Goal: Task Accomplishment & Management: Use online tool/utility

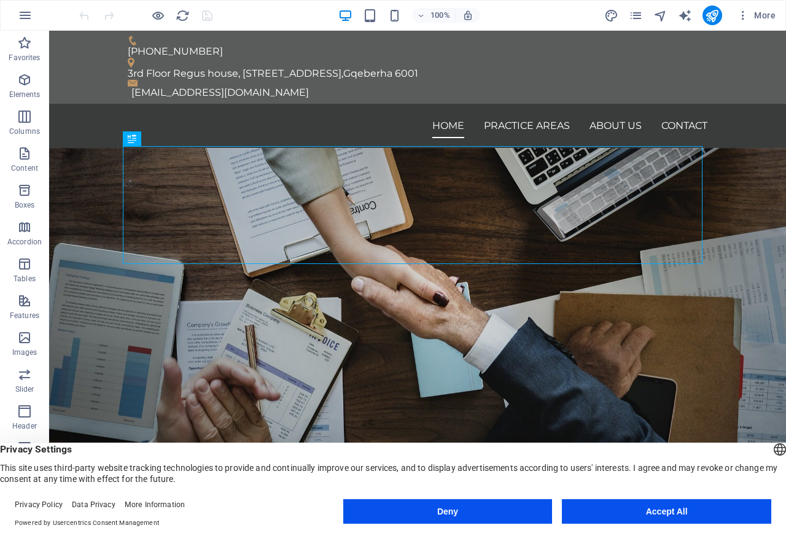
click at [675, 511] on button "Accept All" at bounding box center [666, 511] width 209 height 25
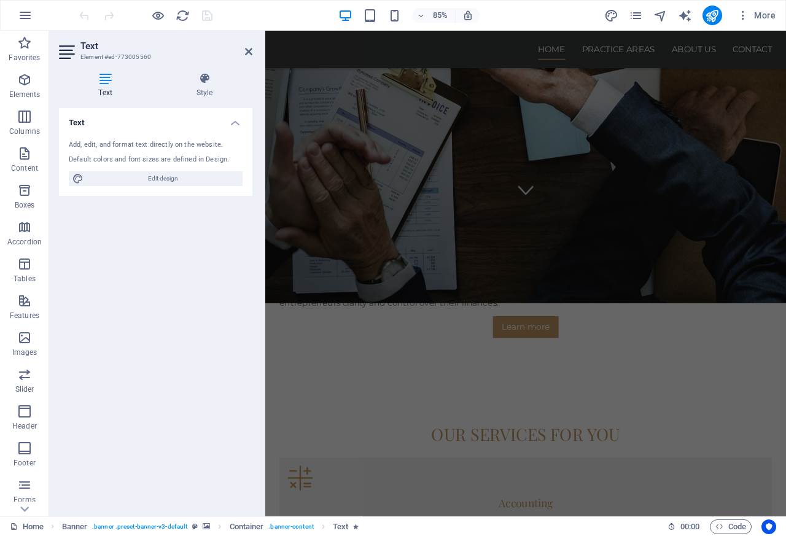
scroll to position [393, 0]
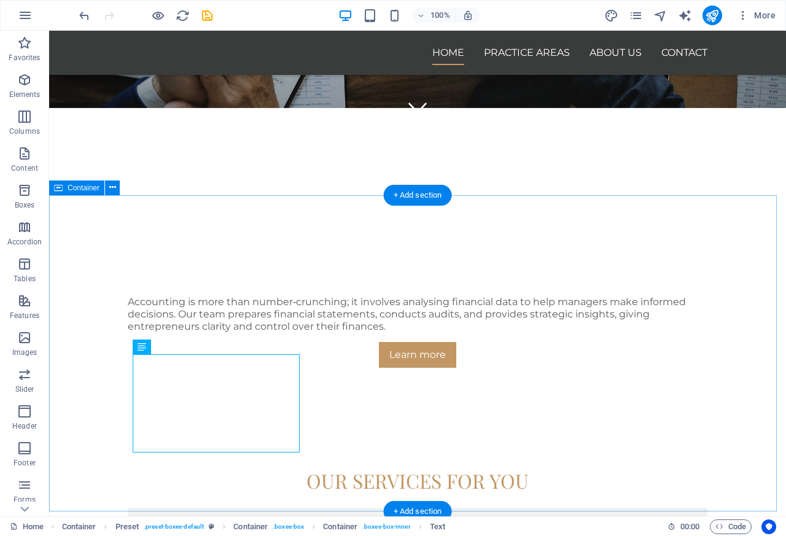
scroll to position [341, 0]
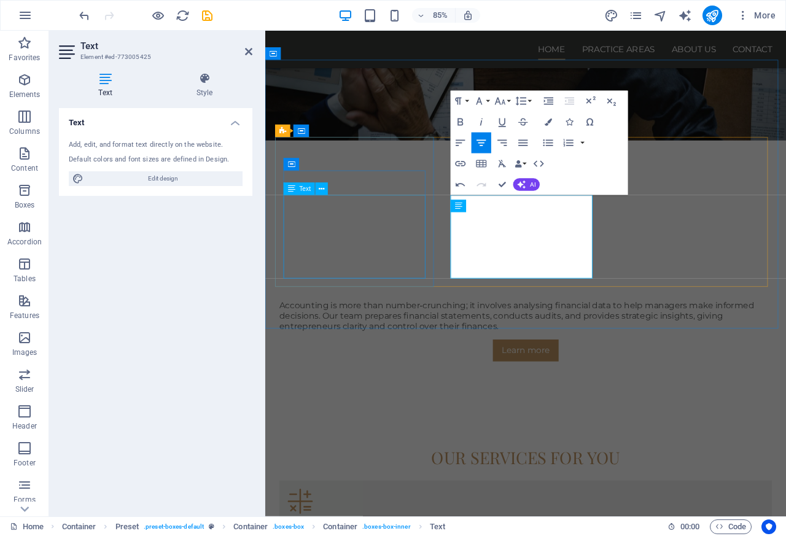
scroll to position [2232, 0]
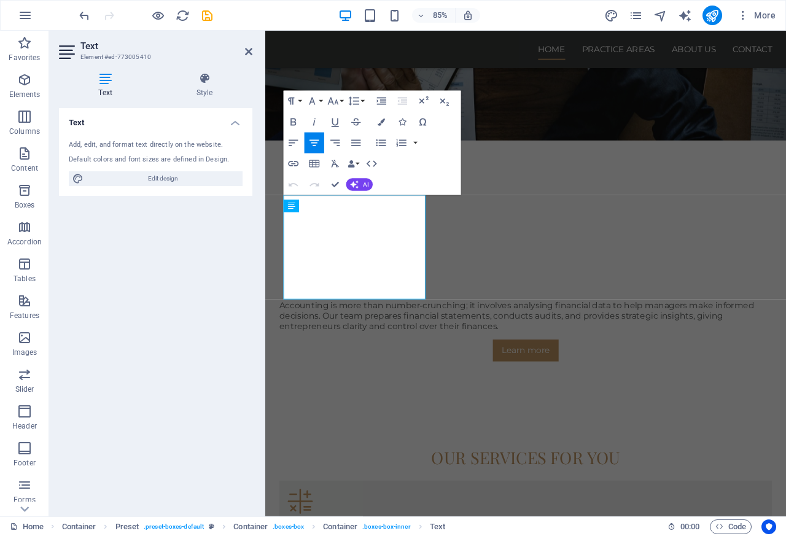
scroll to position [2699, 0]
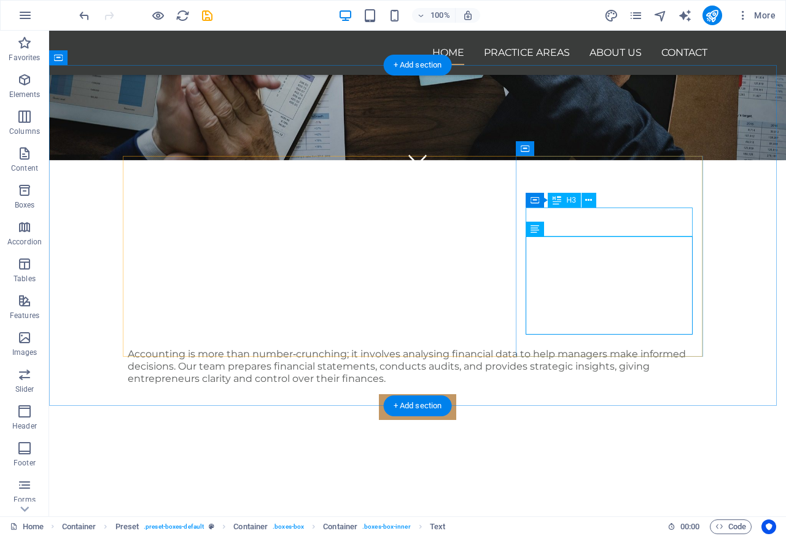
click at [544, 233] on div "Text" at bounding box center [534, 229] width 18 height 15
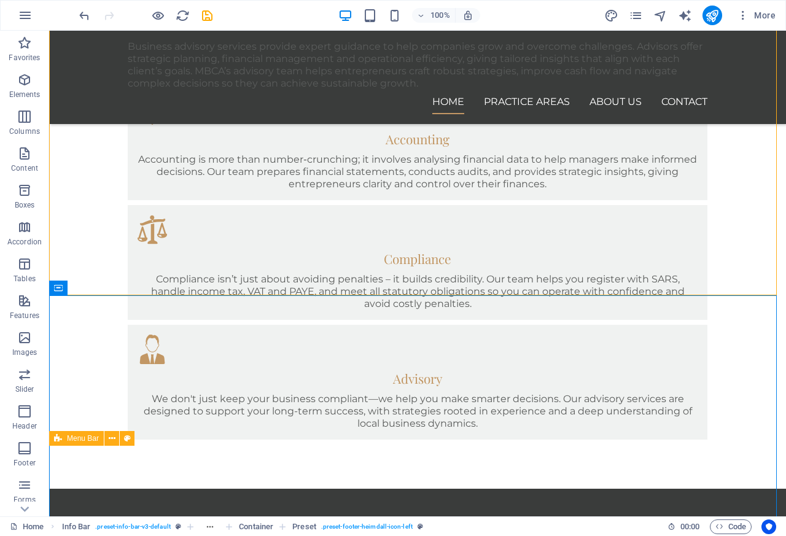
scroll to position [1030, 0]
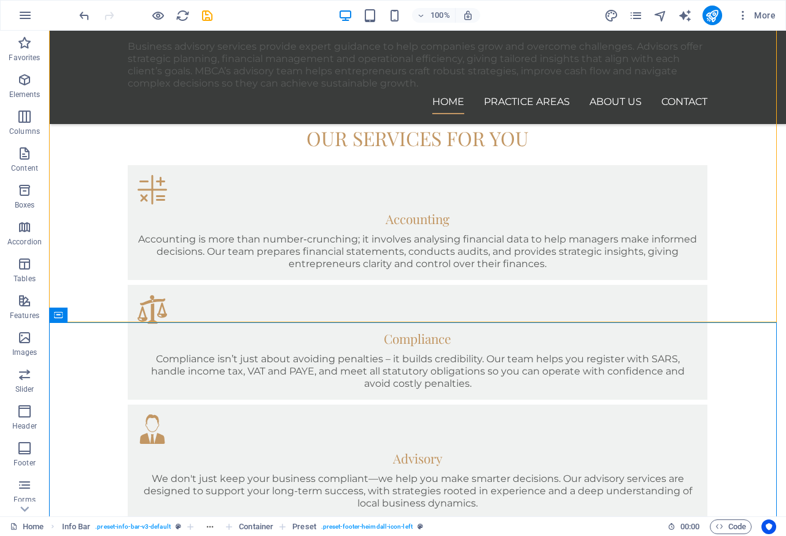
click at [232, 65] on div "Business advisory services provide expert guidance to help companies grow and o…" at bounding box center [417, 65] width 579 height 49
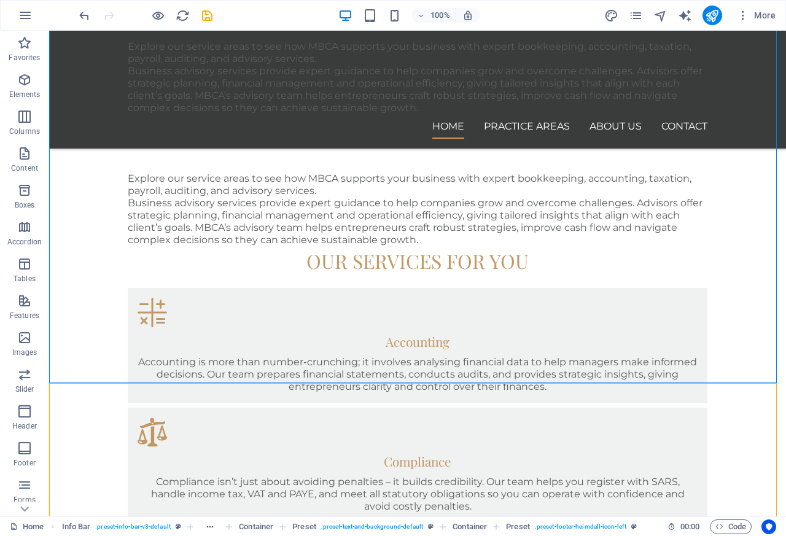
scroll to position [1766, 0]
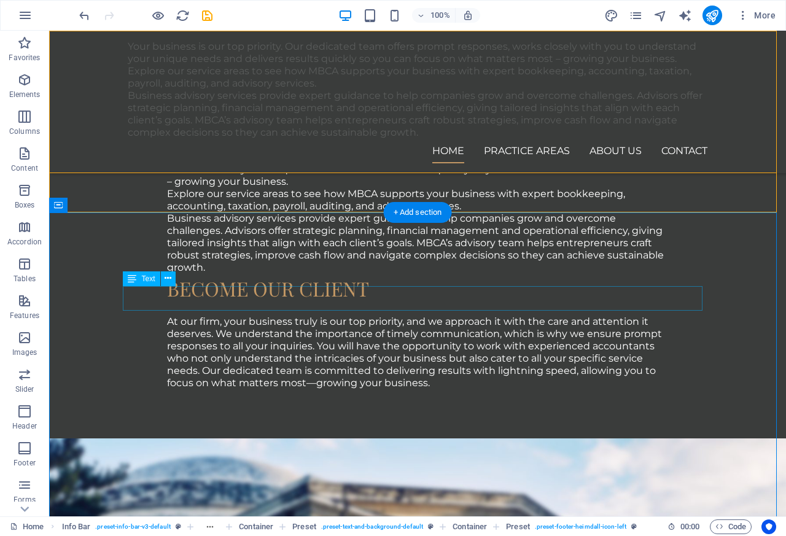
scroll to position [1434, 0]
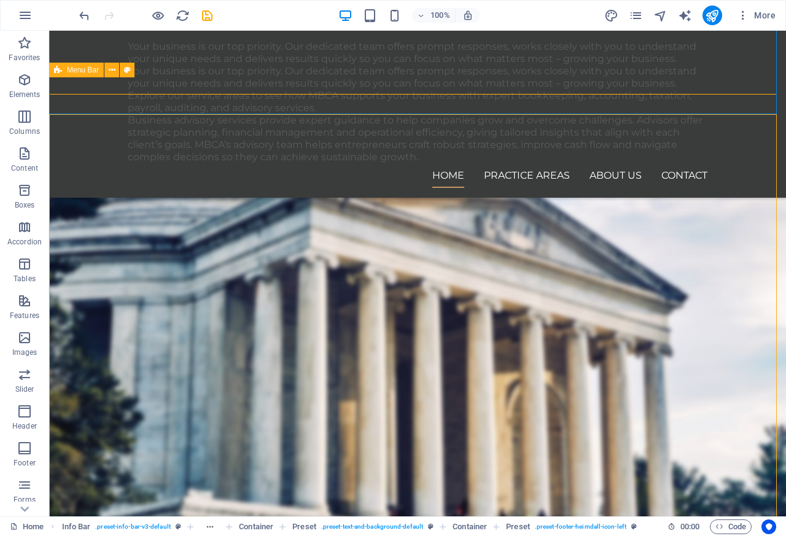
scroll to position [2063, 0]
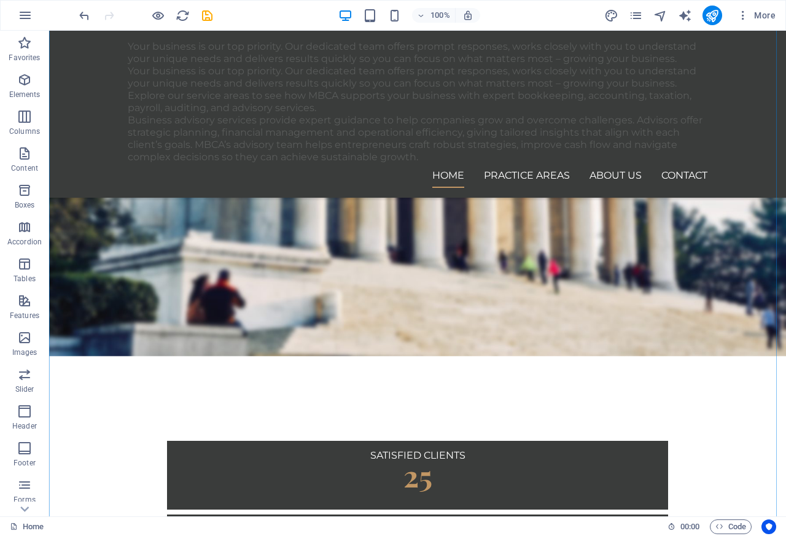
scroll to position [2547, 0]
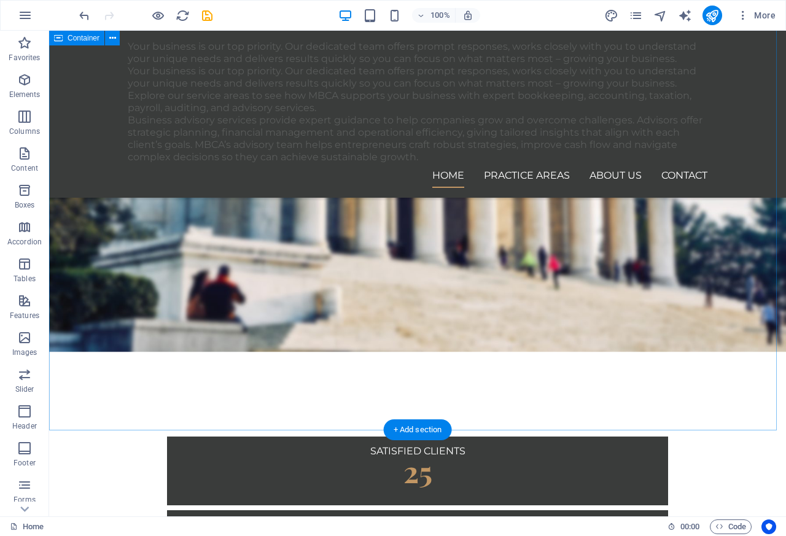
click at [420, 176] on nav "Home Practice Areas About us Contact" at bounding box center [417, 175] width 579 height 25
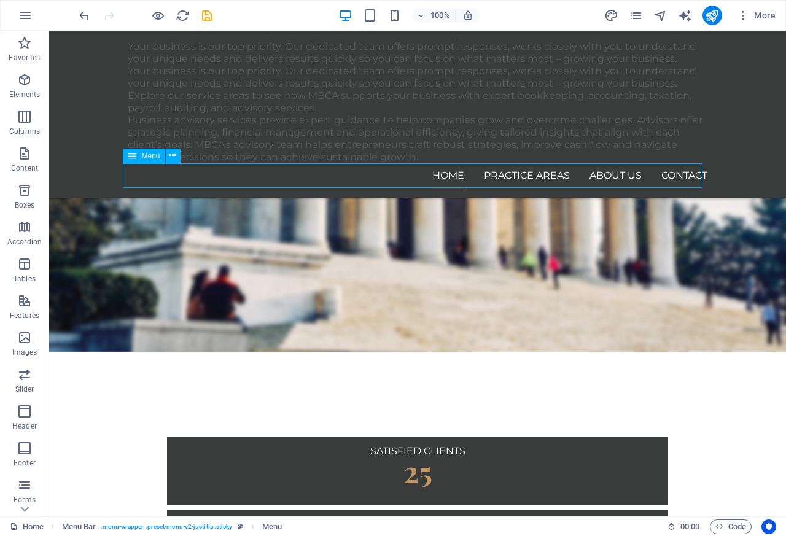
click at [770, 37] on div "Your business is our top priority. Our dedicated team offers prompt responses, …" at bounding box center [417, 187] width 736 height 5407
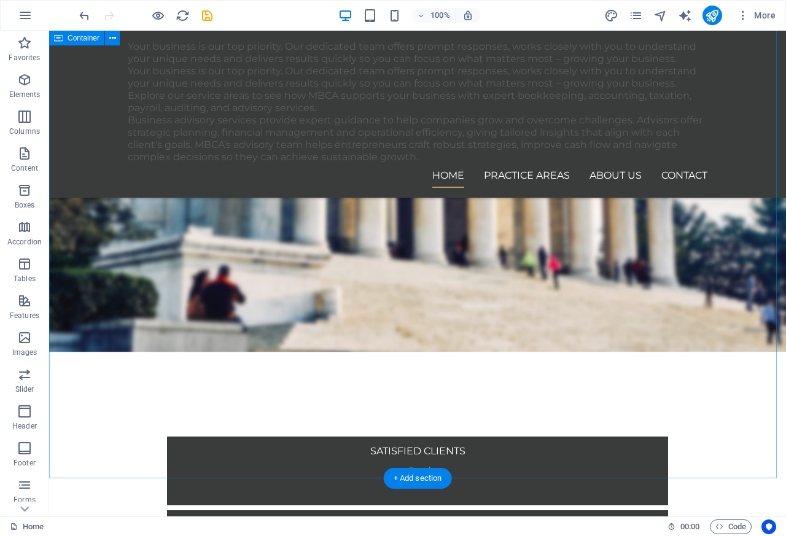
scroll to position [2252, 0]
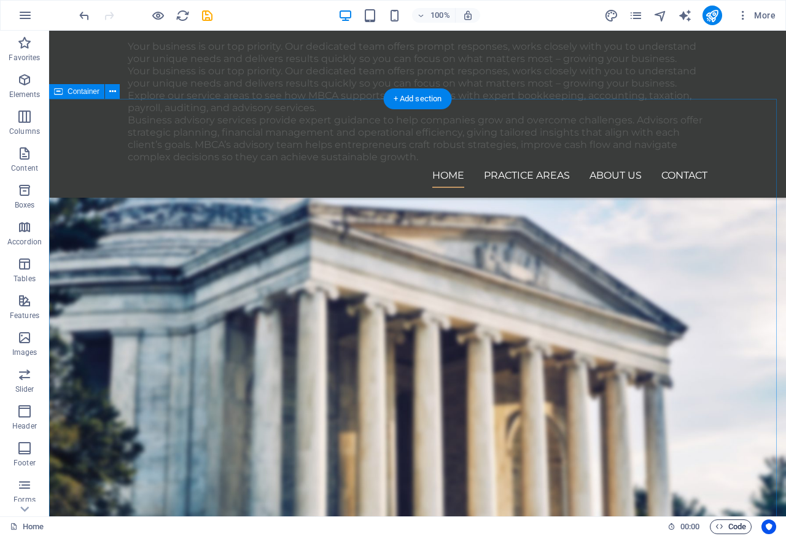
click at [744, 531] on span "Code" at bounding box center [730, 526] width 31 height 15
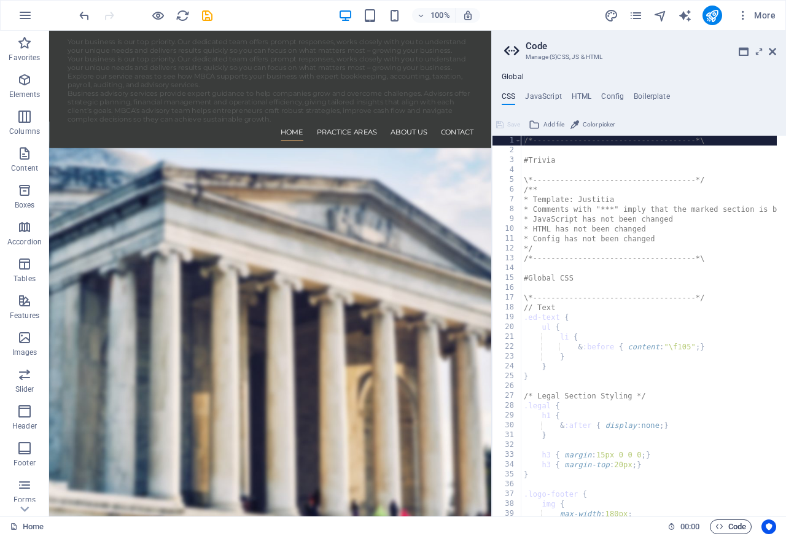
scroll to position [2326, 0]
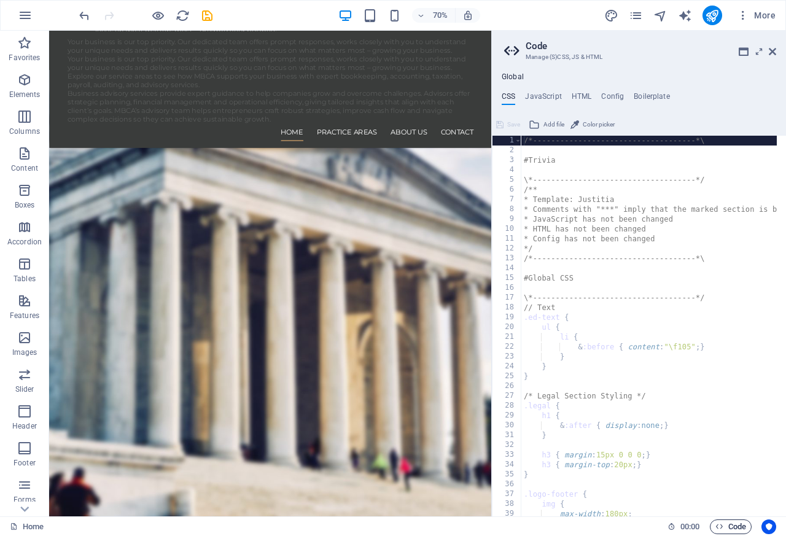
click at [730, 528] on span "Code" at bounding box center [730, 526] width 31 height 15
click at [559, 93] on h4 "JavaScript" at bounding box center [543, 99] width 36 height 14
type textarea "/* JS for preset "Menu V2" */"
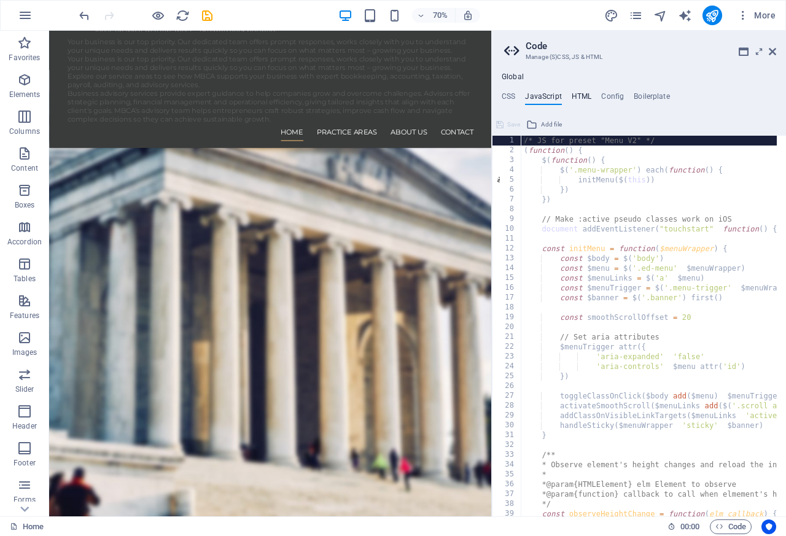
click at [580, 95] on h4 "HTML" at bounding box center [581, 99] width 20 height 14
type textarea "<a href="#main-content" class="wv-link-content button">Skip to main content</a>"
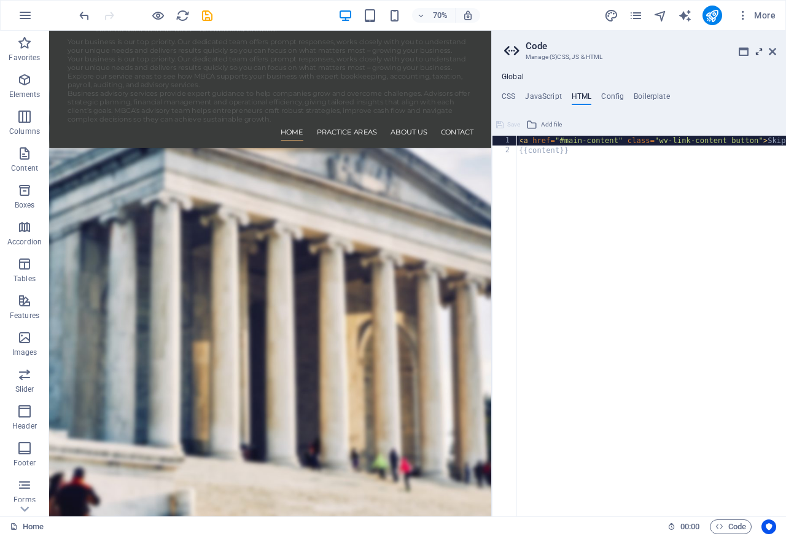
click at [759, 49] on icon at bounding box center [759, 52] width 0 height 10
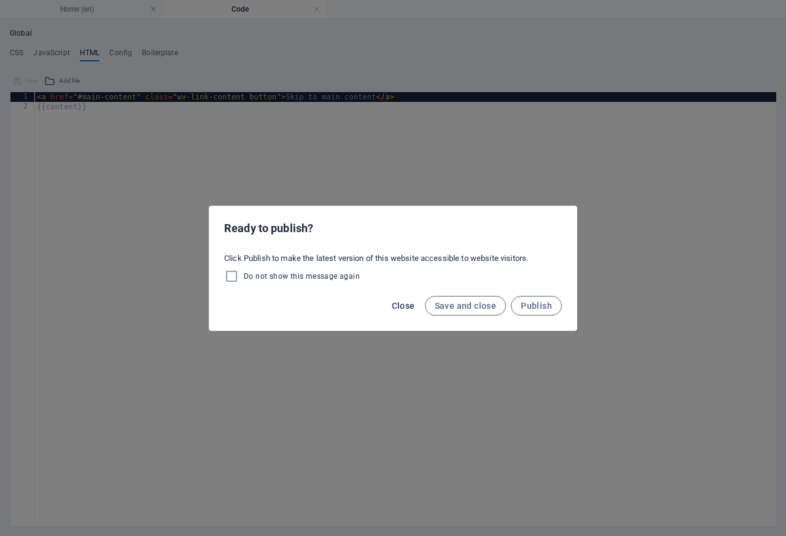
click at [403, 306] on span "Close" at bounding box center [403, 306] width 23 height 10
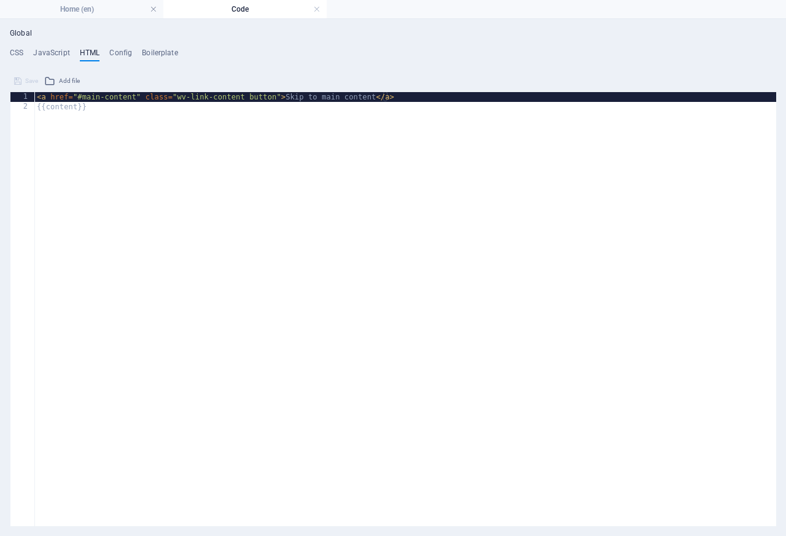
click at [305, 9] on h4 "Code" at bounding box center [244, 9] width 163 height 14
click at [75, 11] on h4 "Home (en)" at bounding box center [81, 9] width 163 height 14
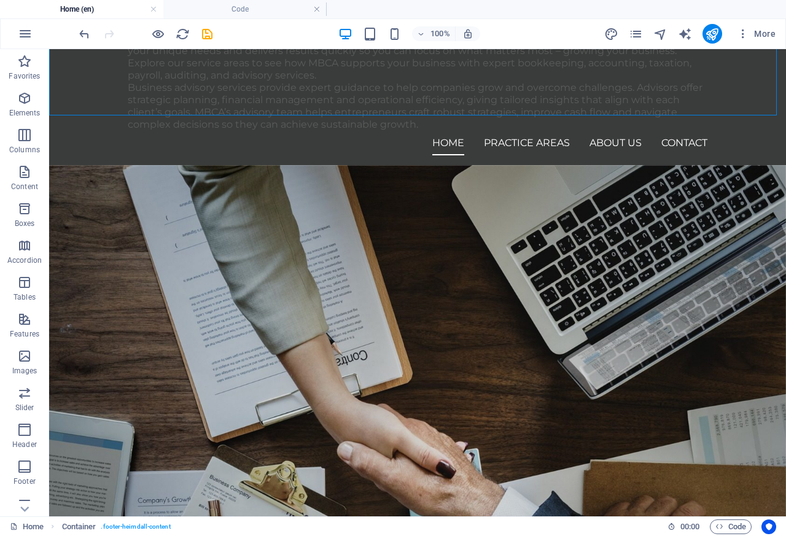
scroll to position [236, 0]
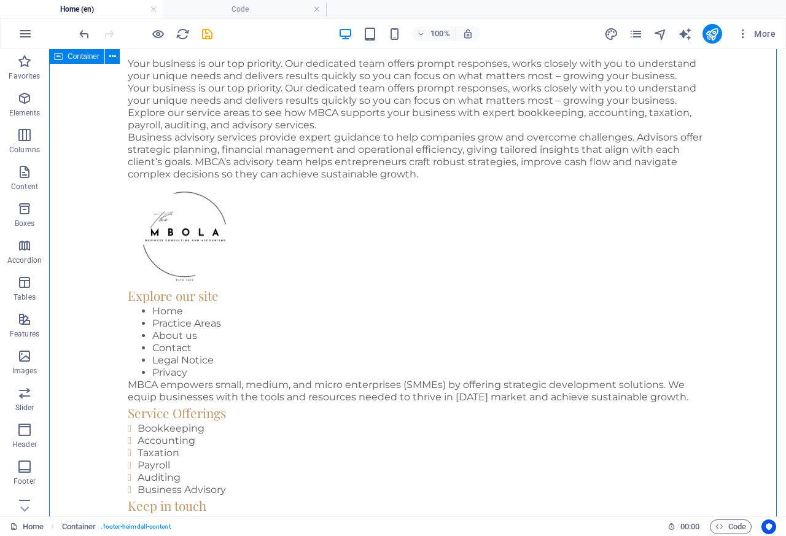
click at [614, 192] on figure at bounding box center [417, 233] width 579 height 106
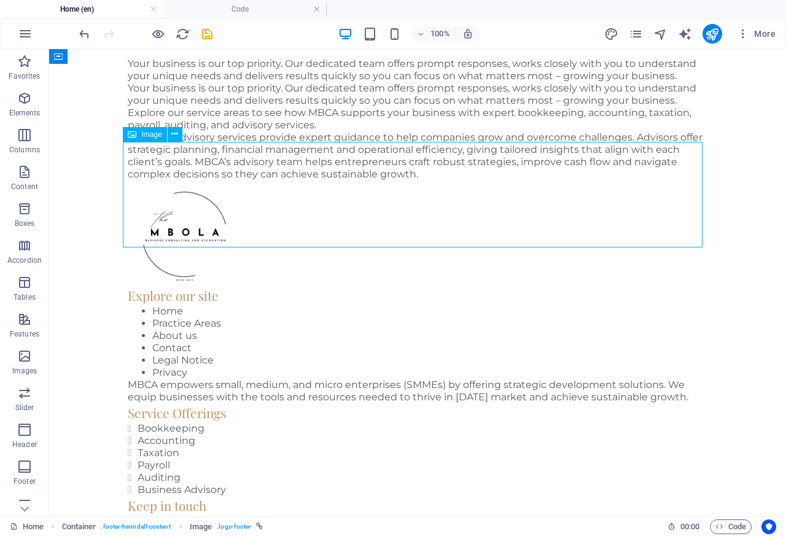
click at [190, 305] on nav "Home Practice Areas About us Contact Legal Notice Privacy" at bounding box center [417, 342] width 579 height 74
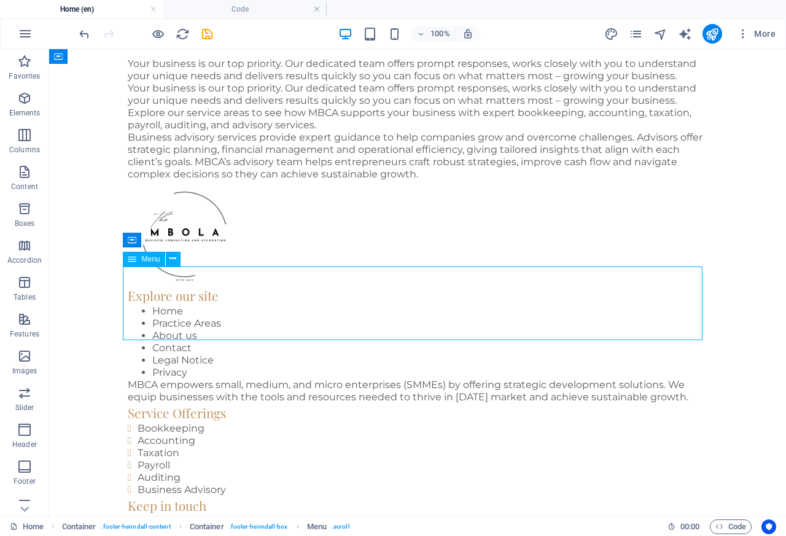
click at [61, 9] on h4 "Home (en)" at bounding box center [81, 9] width 163 height 14
click at [22, 33] on icon "button" at bounding box center [25, 33] width 15 height 15
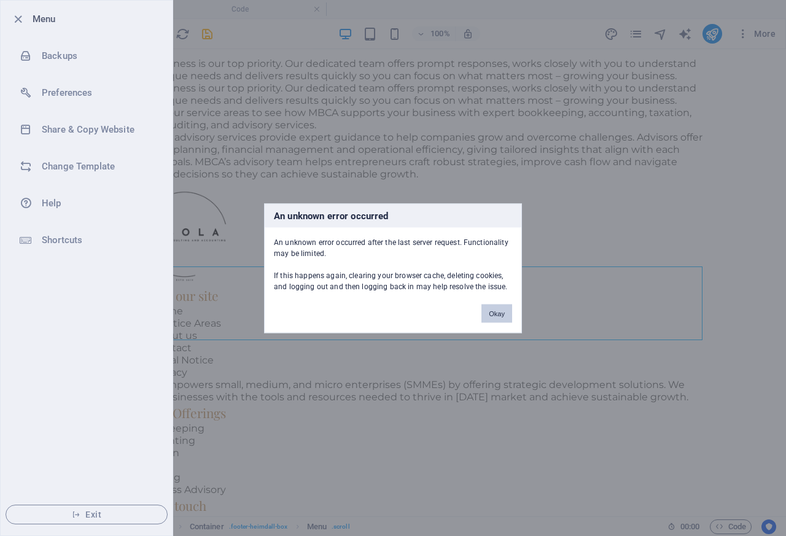
click at [498, 315] on button "Okay" at bounding box center [496, 313] width 31 height 18
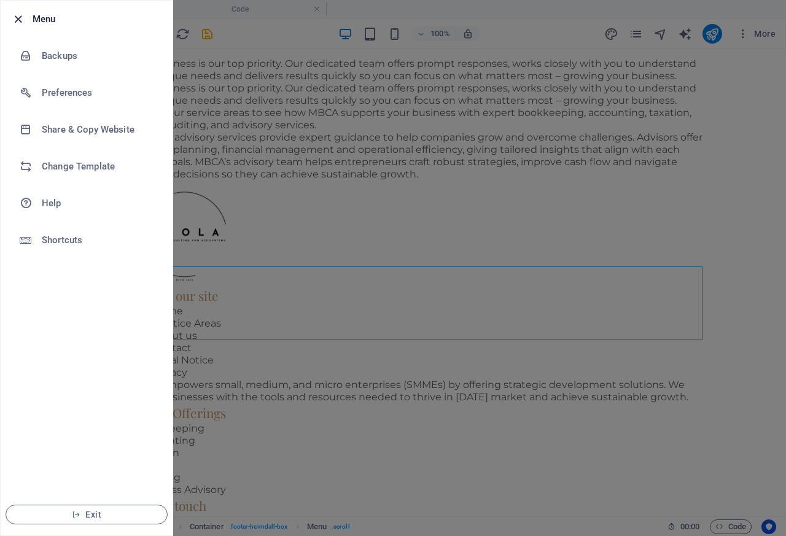
click at [20, 15] on icon "button" at bounding box center [18, 19] width 14 height 14
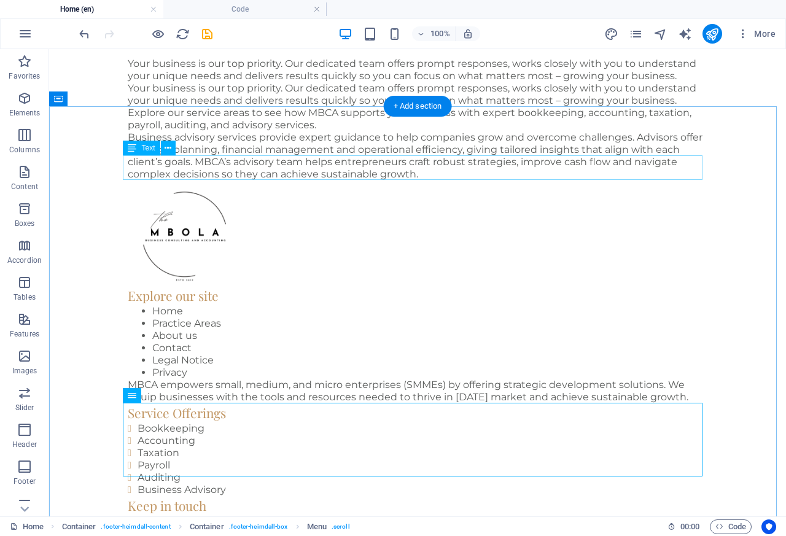
scroll to position [0, 0]
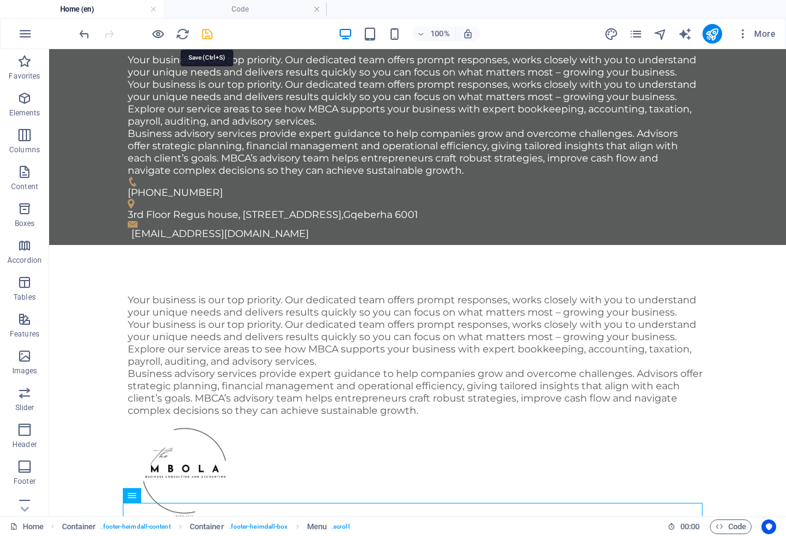
click at [212, 34] on icon "save" at bounding box center [207, 34] width 14 height 14
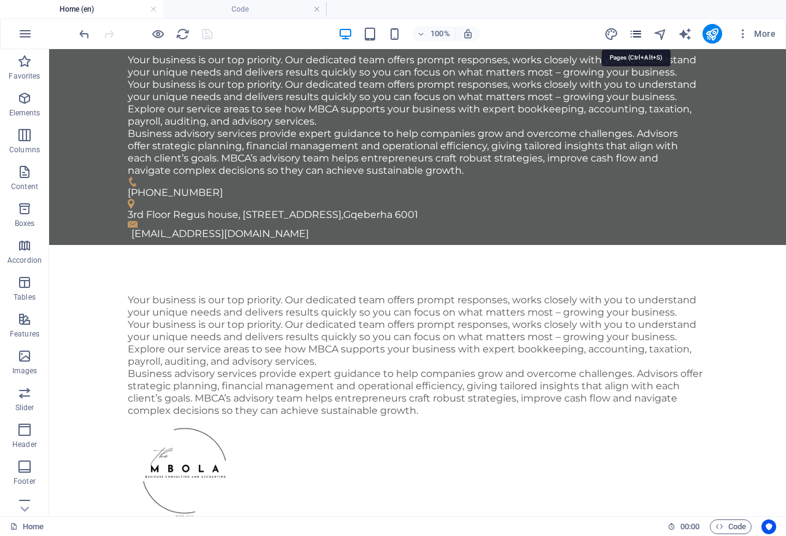
click at [633, 33] on icon "pages" at bounding box center [635, 34] width 14 height 14
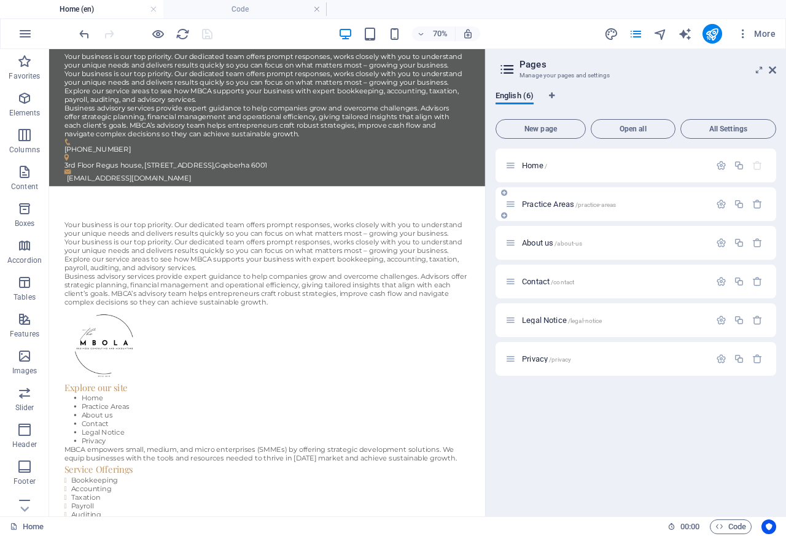
click at [543, 199] on div "Practice Areas /practice-areas" at bounding box center [607, 204] width 204 height 14
click at [550, 203] on span "Practice Areas /practice-areas" at bounding box center [569, 203] width 94 height 9
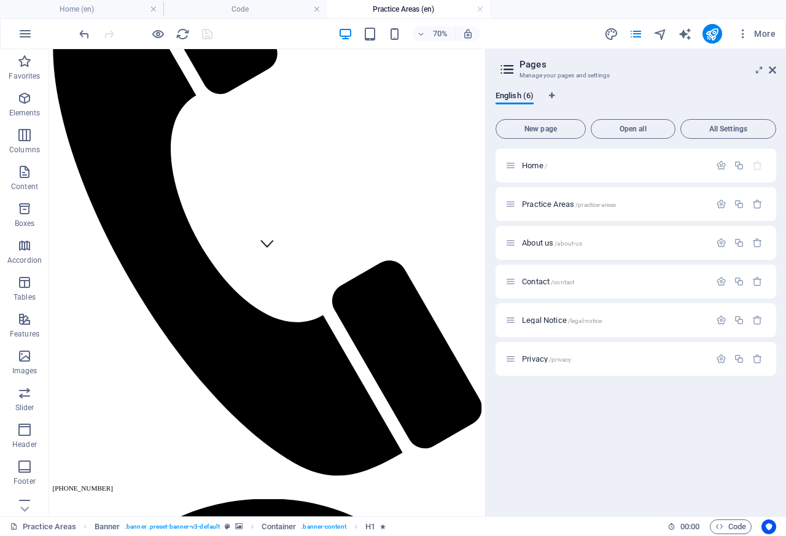
scroll to position [736, 0]
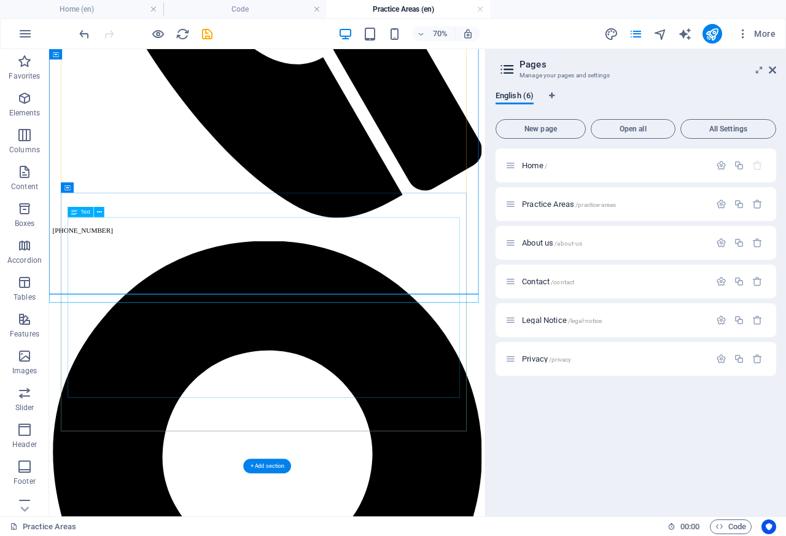
scroll to position [3818, 0]
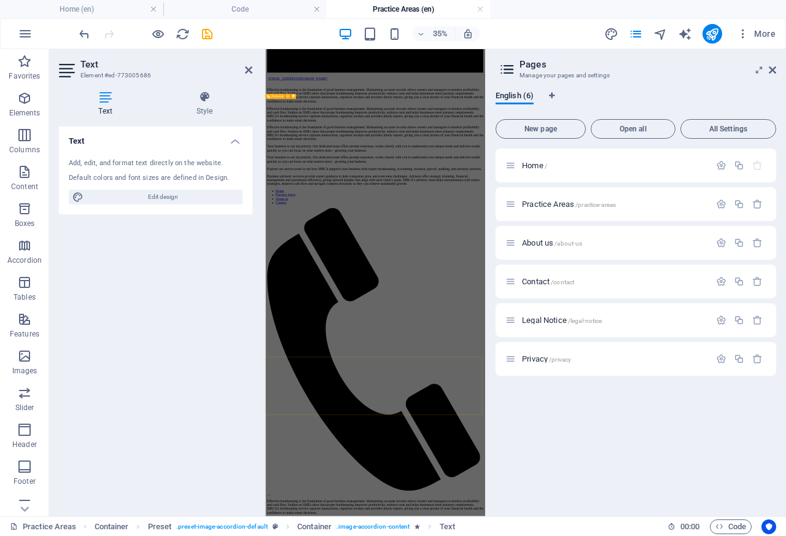
scroll to position [2241, 0]
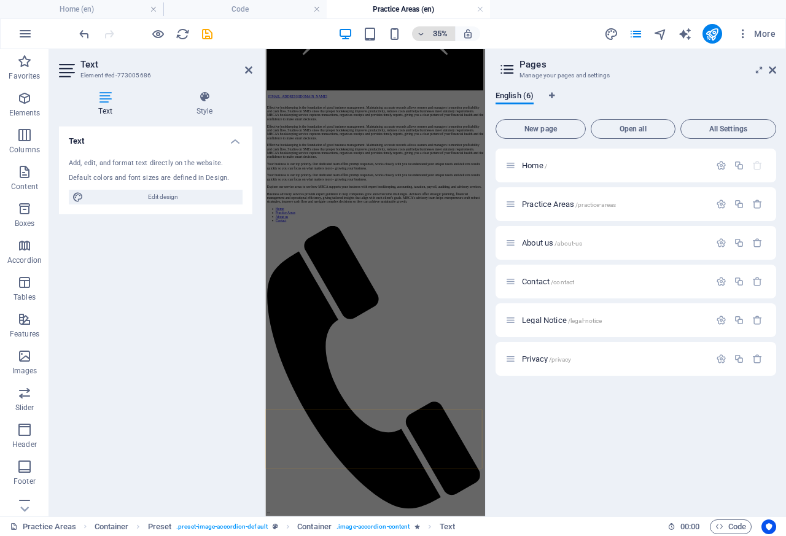
click at [420, 36] on icon "button" at bounding box center [421, 34] width 9 height 8
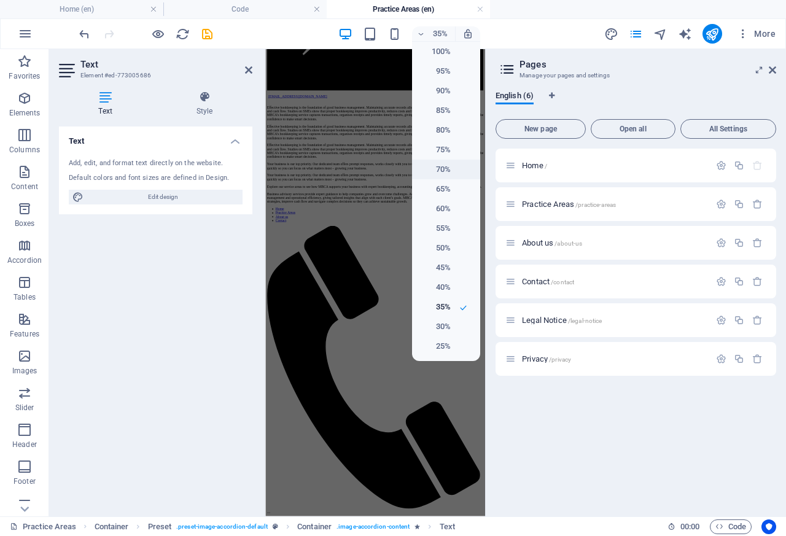
click at [441, 171] on h6 "70%" at bounding box center [434, 169] width 31 height 15
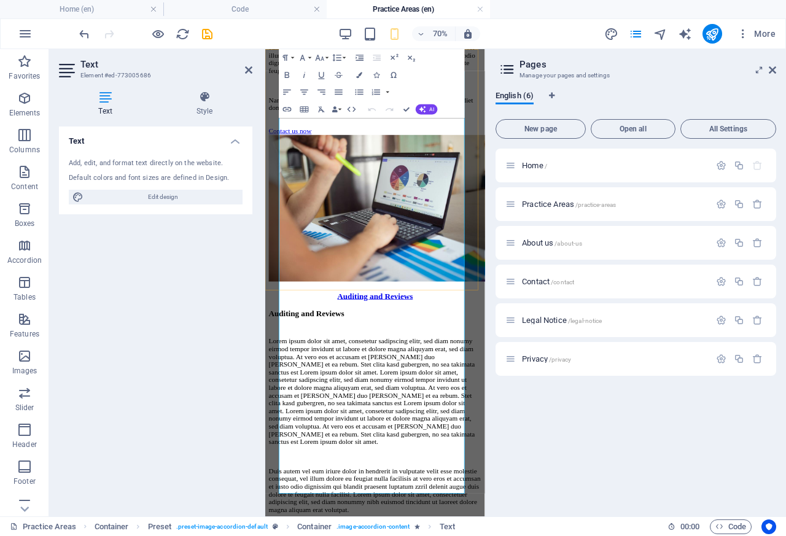
scroll to position [5463, 0]
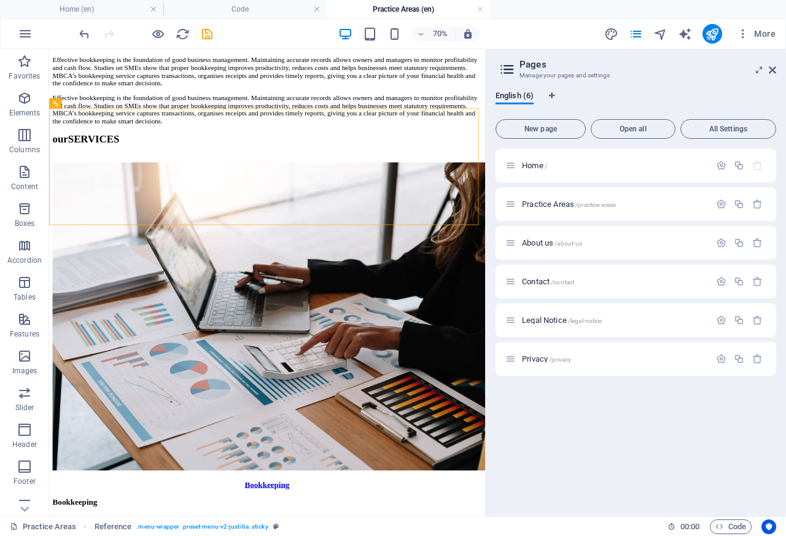
scroll to position [4161, 0]
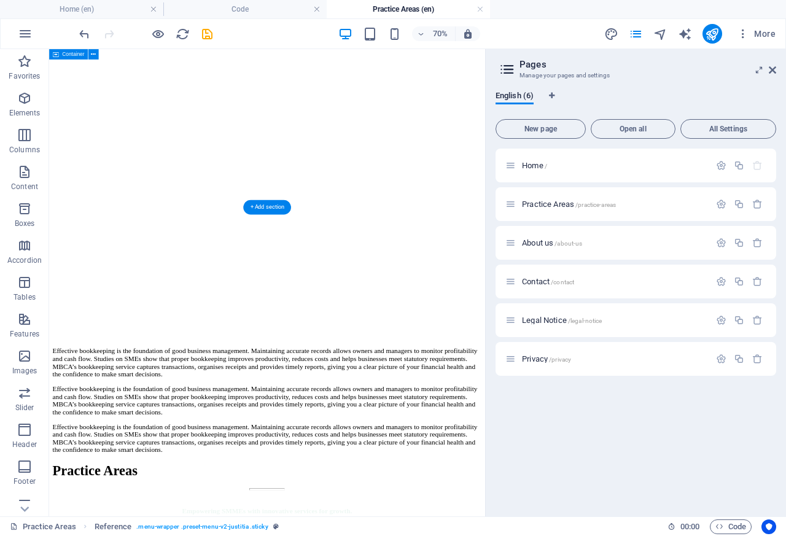
scroll to position [5167, 0]
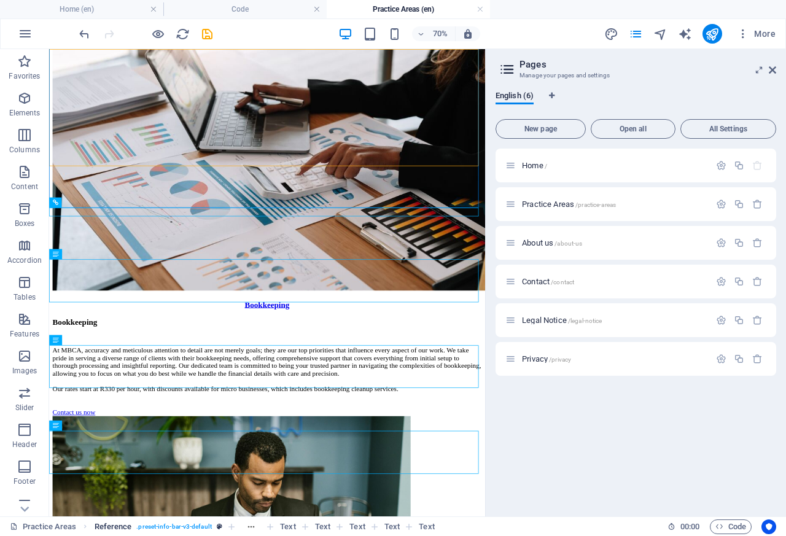
click at [14, 258] on p "Accordion" at bounding box center [24, 260] width 34 height 10
click at [106, 531] on span "Reference" at bounding box center [113, 526] width 37 height 15
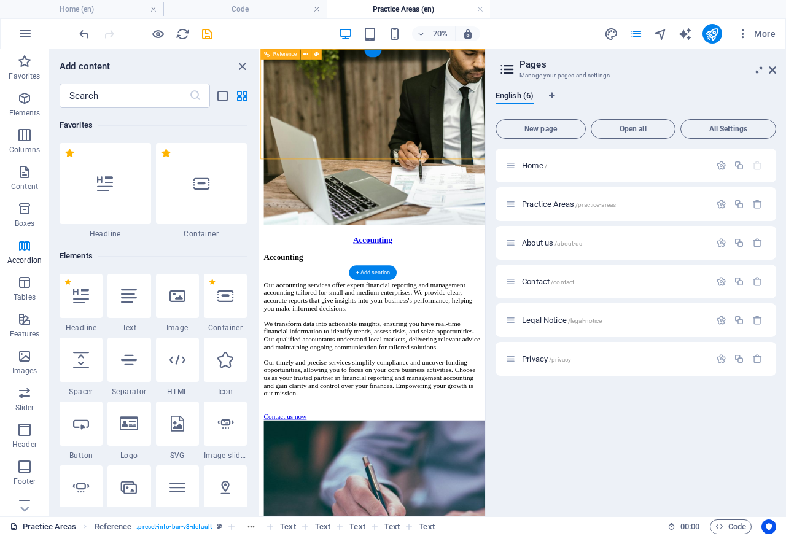
click at [40, 531] on link "Practice Areas" at bounding box center [43, 526] width 66 height 15
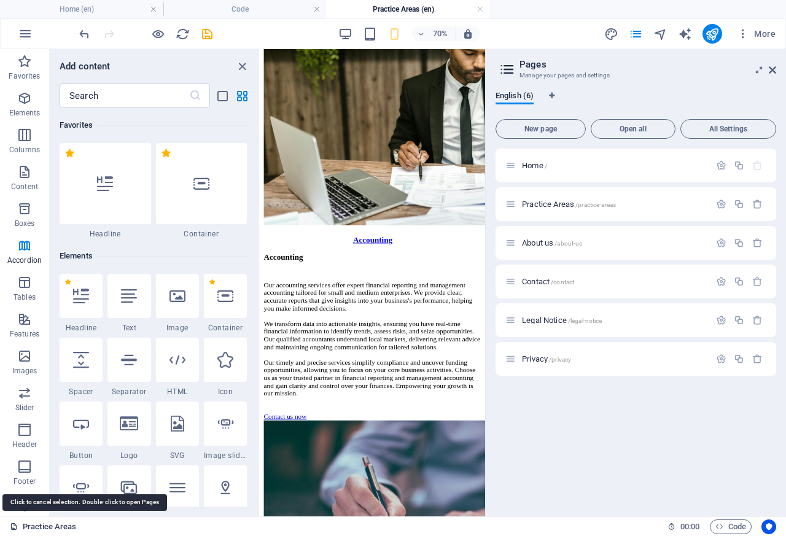
scroll to position [0, 0]
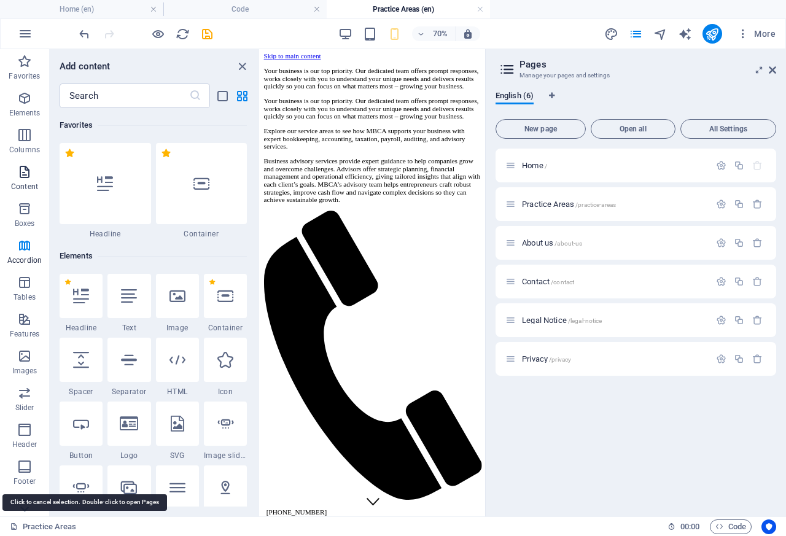
click at [13, 190] on p "Content" at bounding box center [24, 187] width 27 height 10
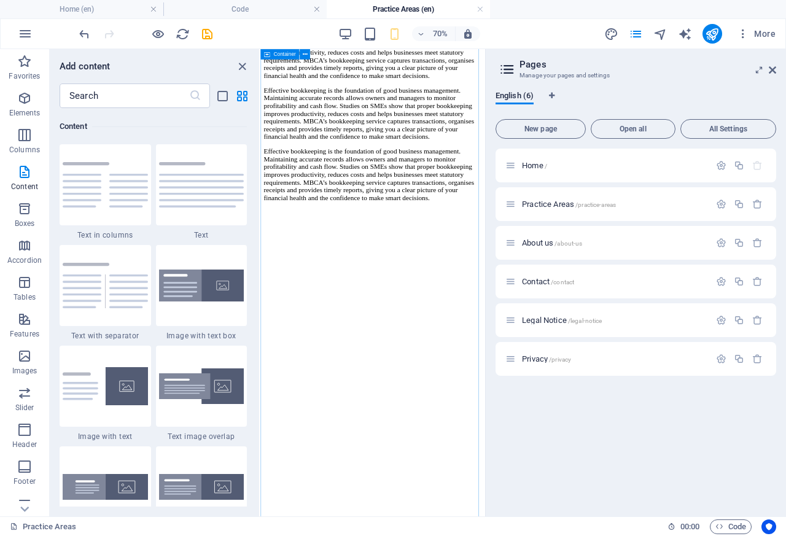
scroll to position [3388, 0]
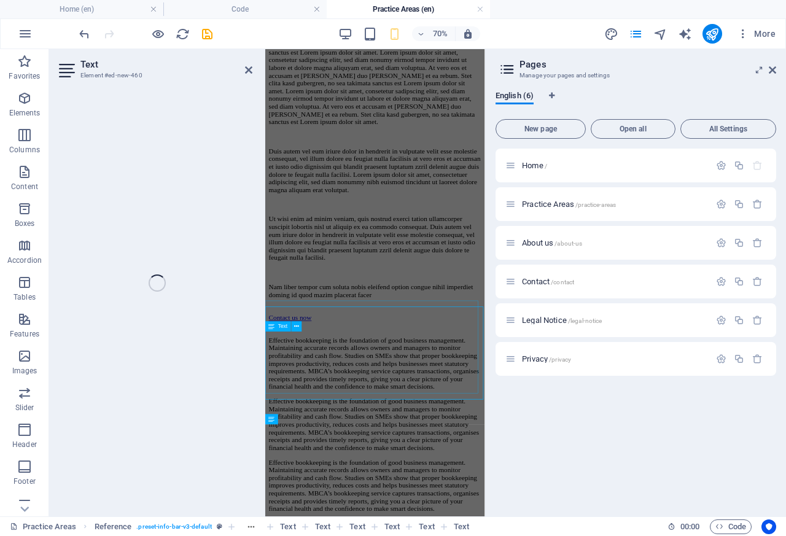
scroll to position [7813, 0]
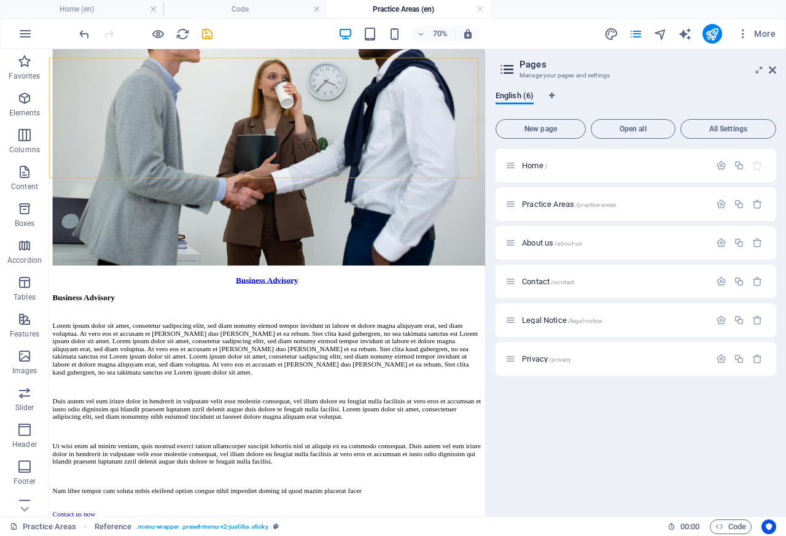
scroll to position [5167, 0]
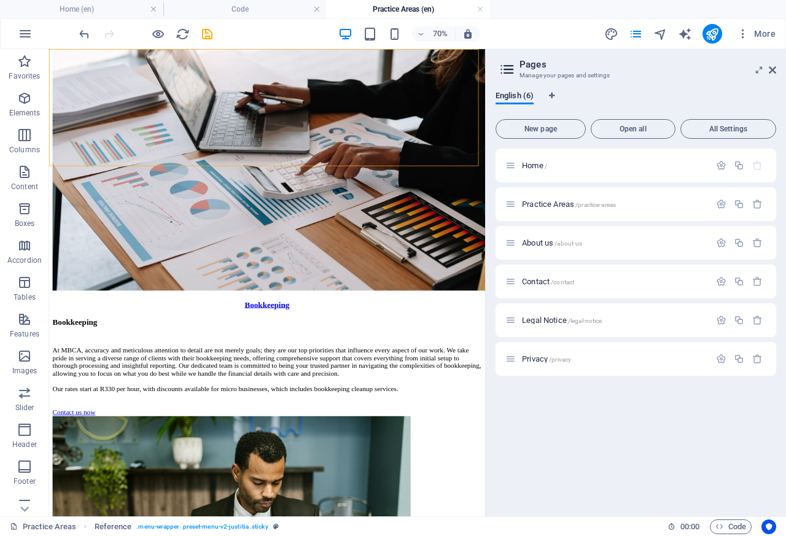
click at [23, 34] on icon "button" at bounding box center [25, 33] width 15 height 15
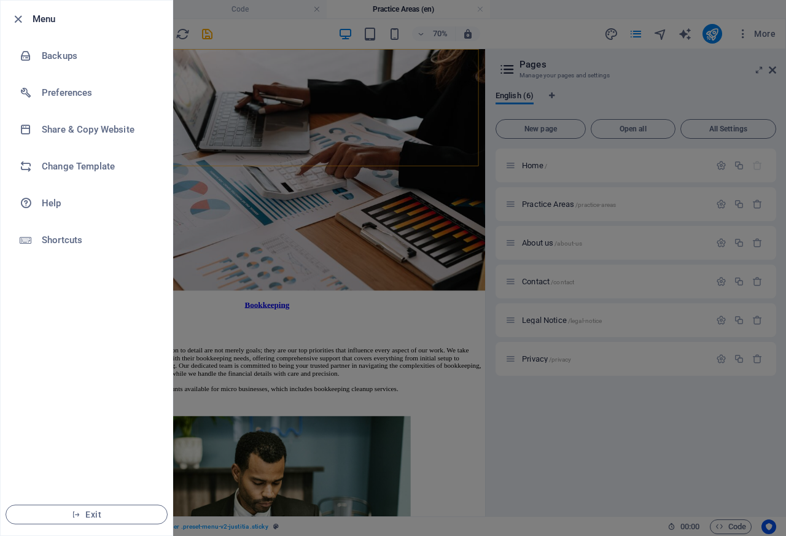
click at [37, 16] on h6 "Menu" at bounding box center [98, 19] width 130 height 15
click at [63, 17] on h6 "Menu" at bounding box center [98, 19] width 130 height 15
click at [74, 515] on icon "button" at bounding box center [76, 514] width 9 height 9
click at [13, 18] on icon "button" at bounding box center [18, 19] width 14 height 14
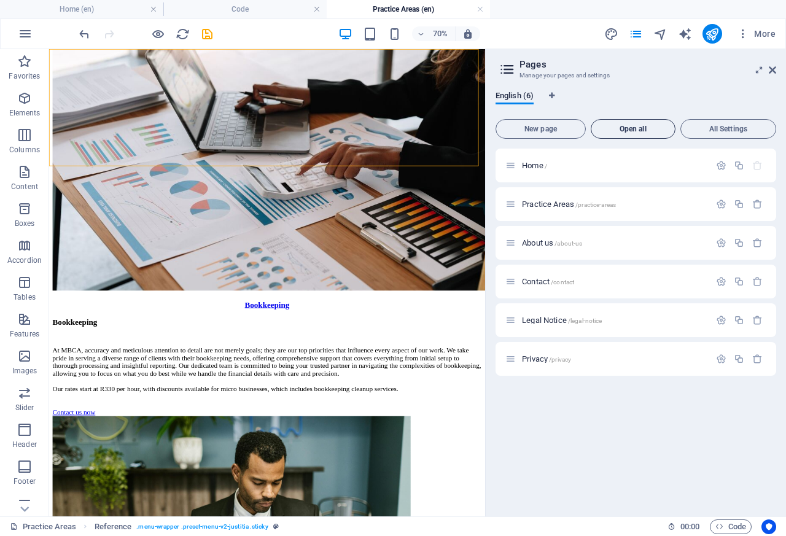
click at [612, 126] on span "Open all" at bounding box center [633, 128] width 74 height 7
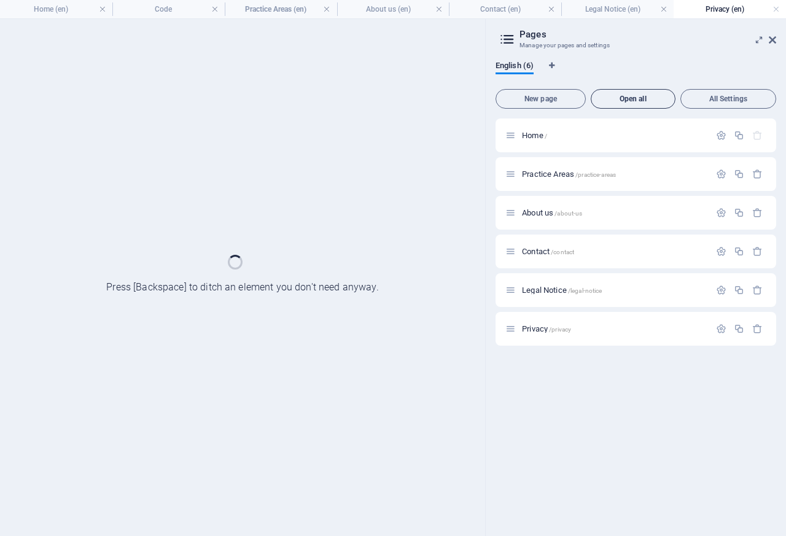
scroll to position [0, 0]
